Goal: Information Seeking & Learning: Find specific fact

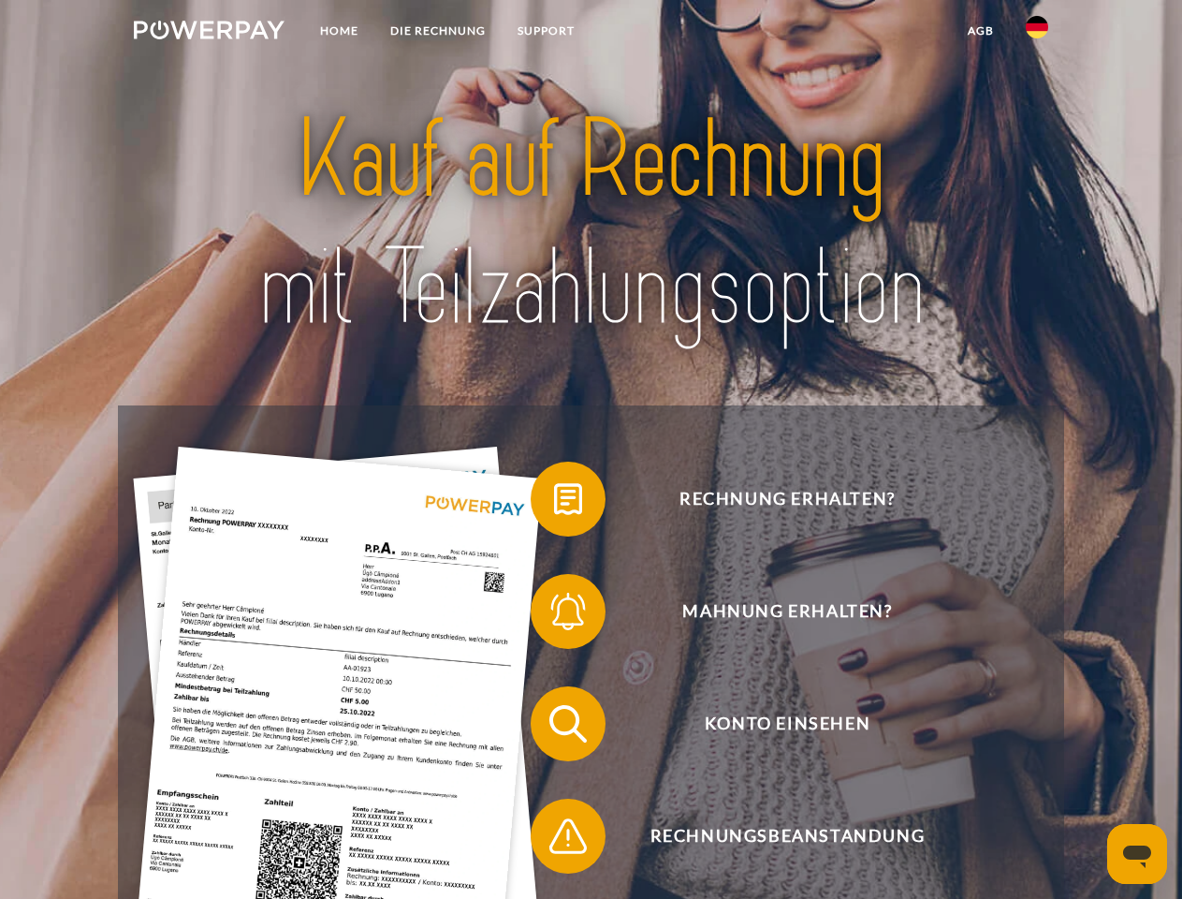
click at [209, 33] on img at bounding box center [209, 30] width 151 height 19
click at [1037, 33] on img at bounding box center [1037, 27] width 22 height 22
click at [980, 31] on link "agb" at bounding box center [981, 31] width 58 height 34
click at [554, 503] on span at bounding box center [540, 499] width 94 height 94
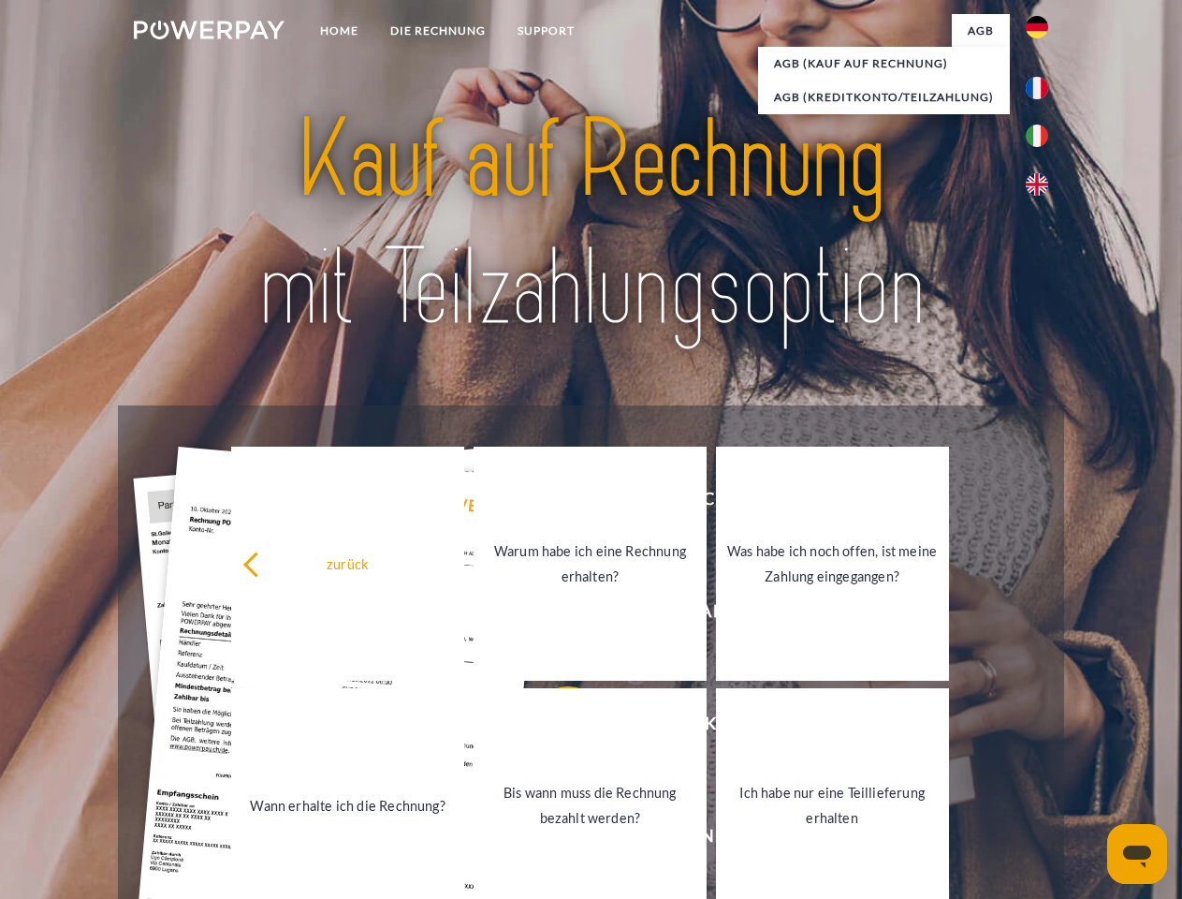
click at [554, 615] on link "Warum habe ich eine Rechnung erhalten?" at bounding box center [590, 563] width 233 height 234
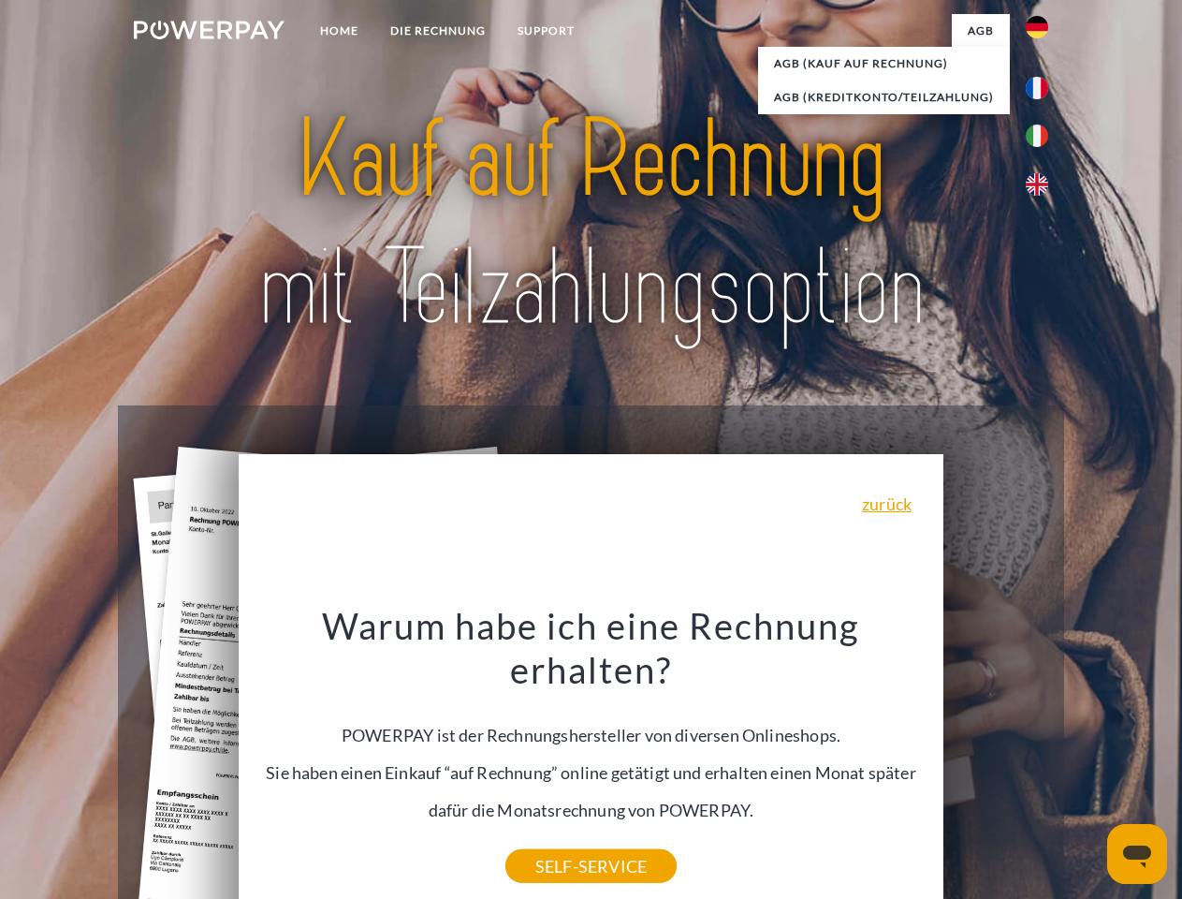
click at [554, 727] on div "Warum habe ich eine Rechnung erhalten? POWERPAY ist der Rechnungshersteller von…" at bounding box center [591, 734] width 683 height 263
click at [554, 840] on div "Warum habe ich eine Rechnung erhalten? POWERPAY ist der Rechnungshersteller von…" at bounding box center [591, 734] width 683 height 263
click at [1137, 854] on icon "Messaging-Fenster öffnen" at bounding box center [1137, 856] width 28 height 22
